Goal: Task Accomplishment & Management: Manage account settings

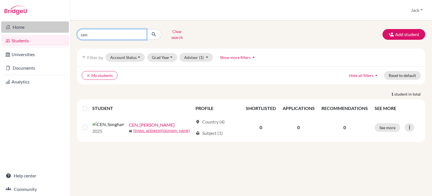
drag, startPoint x: 95, startPoint y: 35, endPoint x: 62, endPoint y: 30, distance: 33.0
click at [62, 30] on div "Home Students Universities Documents Analytics Help center Community Students o…" at bounding box center [216, 98] width 432 height 196
type input "qiu"
click button "submit" at bounding box center [154, 34] width 15 height 11
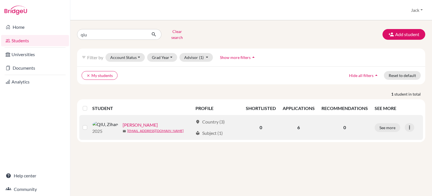
click at [123, 122] on link "[PERSON_NAME]" at bounding box center [140, 124] width 35 height 7
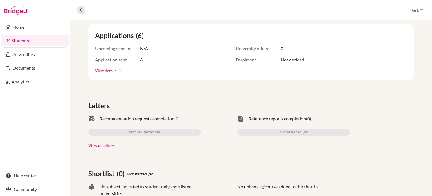
scroll to position [74, 0]
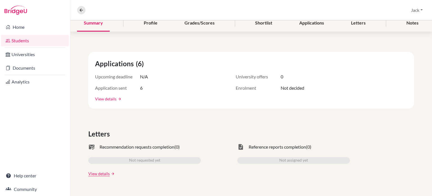
click at [106, 97] on link "View details" at bounding box center [105, 99] width 21 height 6
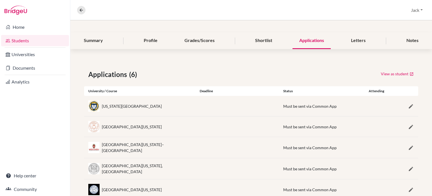
scroll to position [92, 0]
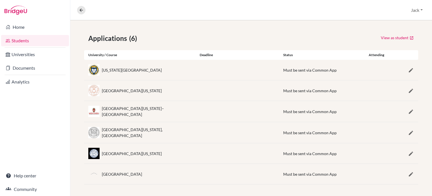
click at [171, 13] on div "Overview Student details Jack Profile School Settings Log out" at bounding box center [251, 10] width 362 height 20
click at [136, 130] on div "[GEOGRAPHIC_DATA][US_STATE], [GEOGRAPHIC_DATA]" at bounding box center [146, 132] width 89 height 12
